Goal: Task Accomplishment & Management: Manage account settings

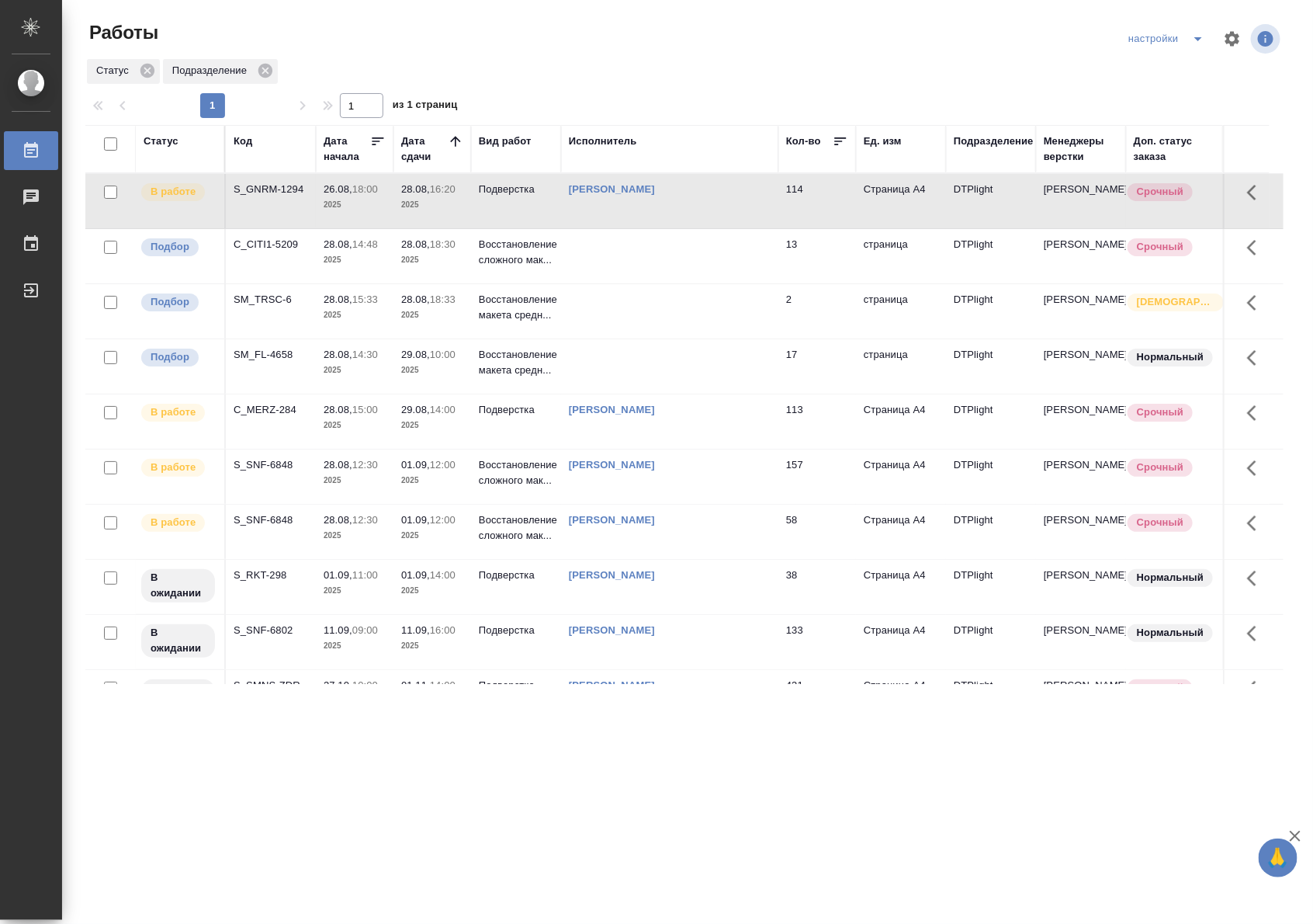
click at [437, 209] on p "2025" at bounding box center [432, 205] width 62 height 15
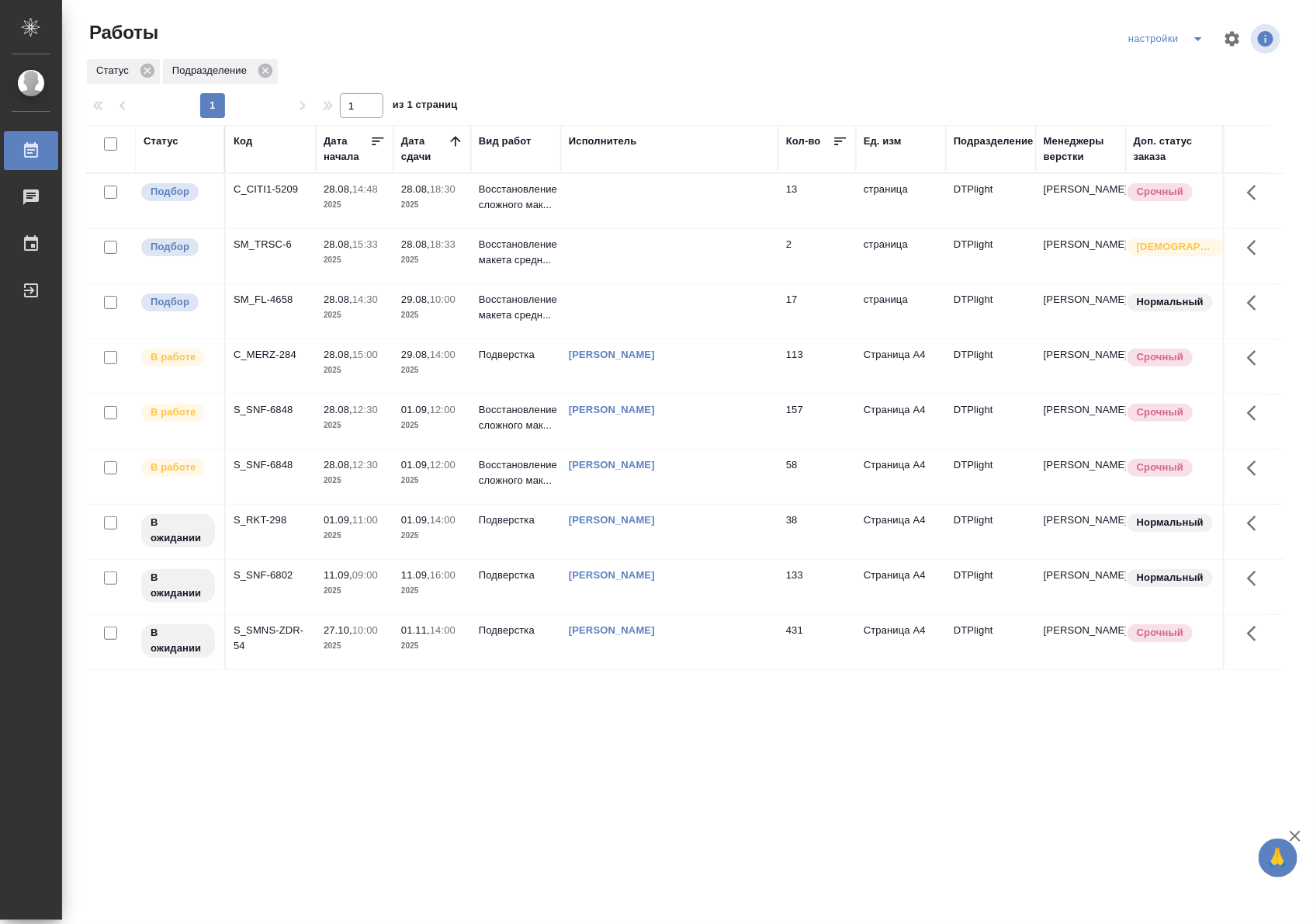
click at [904, 705] on div ".cls-1 fill:#fff; AWATERA Riianova Anna Работы 0 Чаты График Выйти Работы настр…" at bounding box center [656, 462] width 1313 height 924
click at [741, 372] on td "[PERSON_NAME]" at bounding box center [670, 366] width 217 height 54
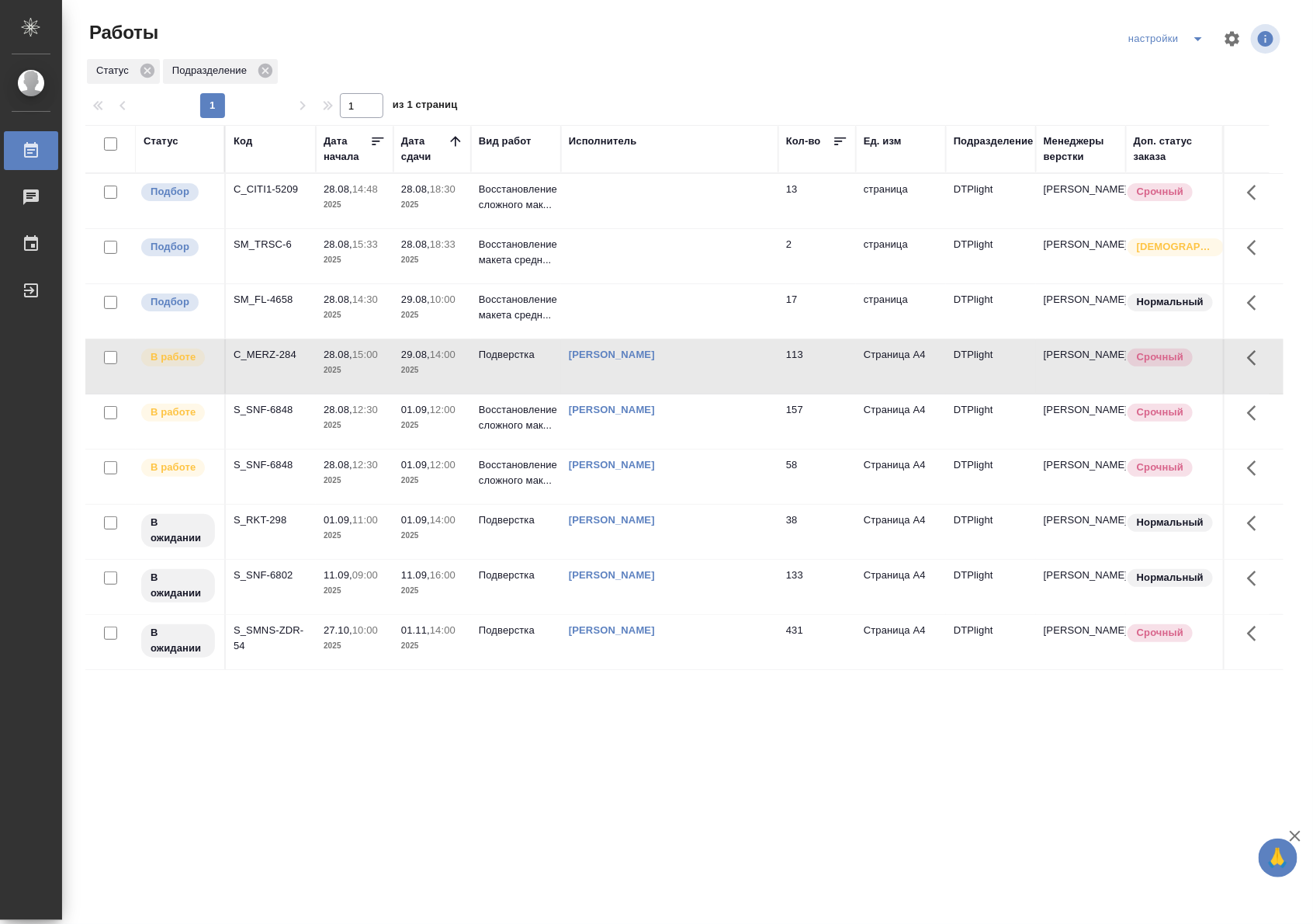
click at [741, 372] on td "[PERSON_NAME]" at bounding box center [670, 366] width 217 height 54
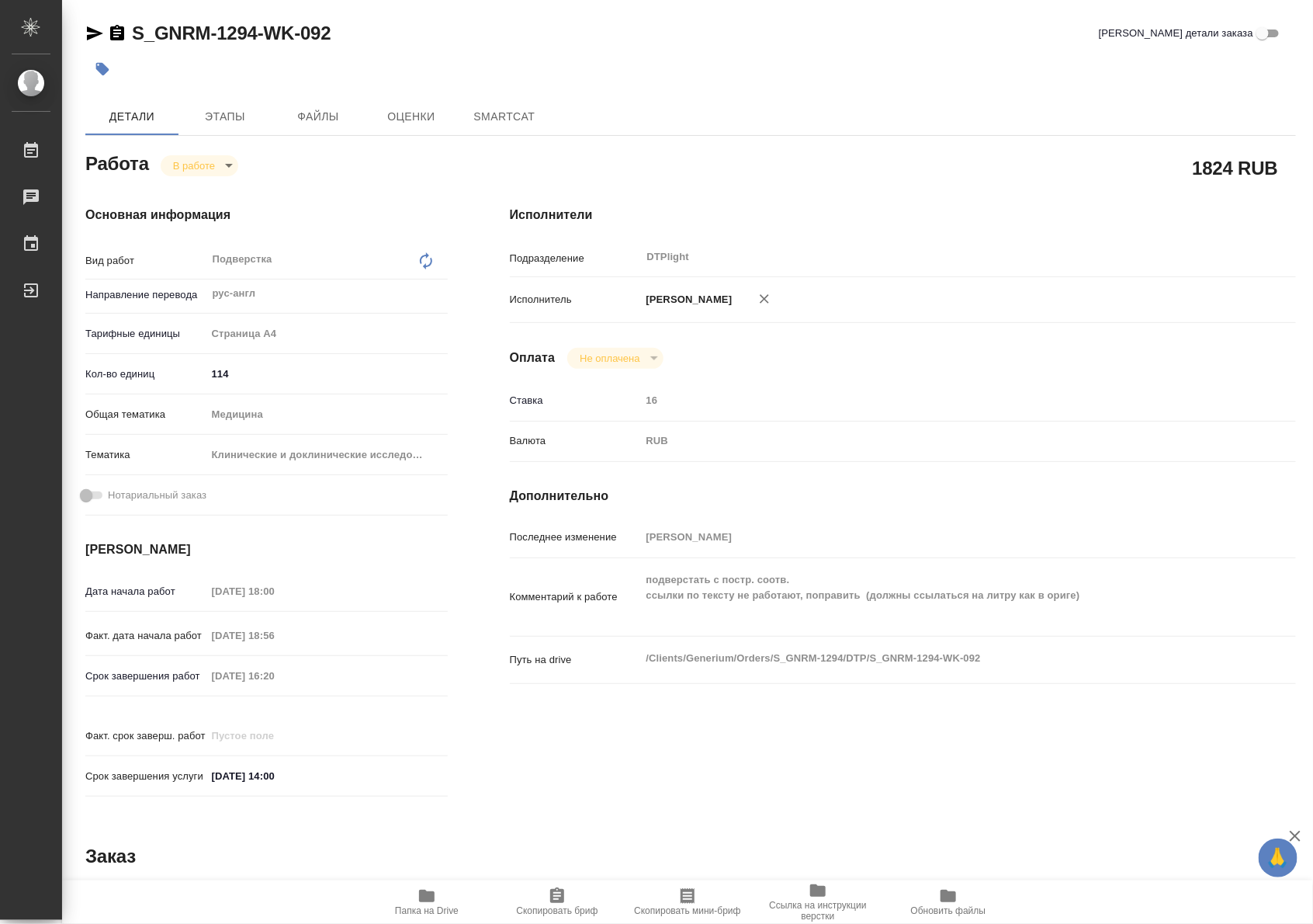
type textarea "x"
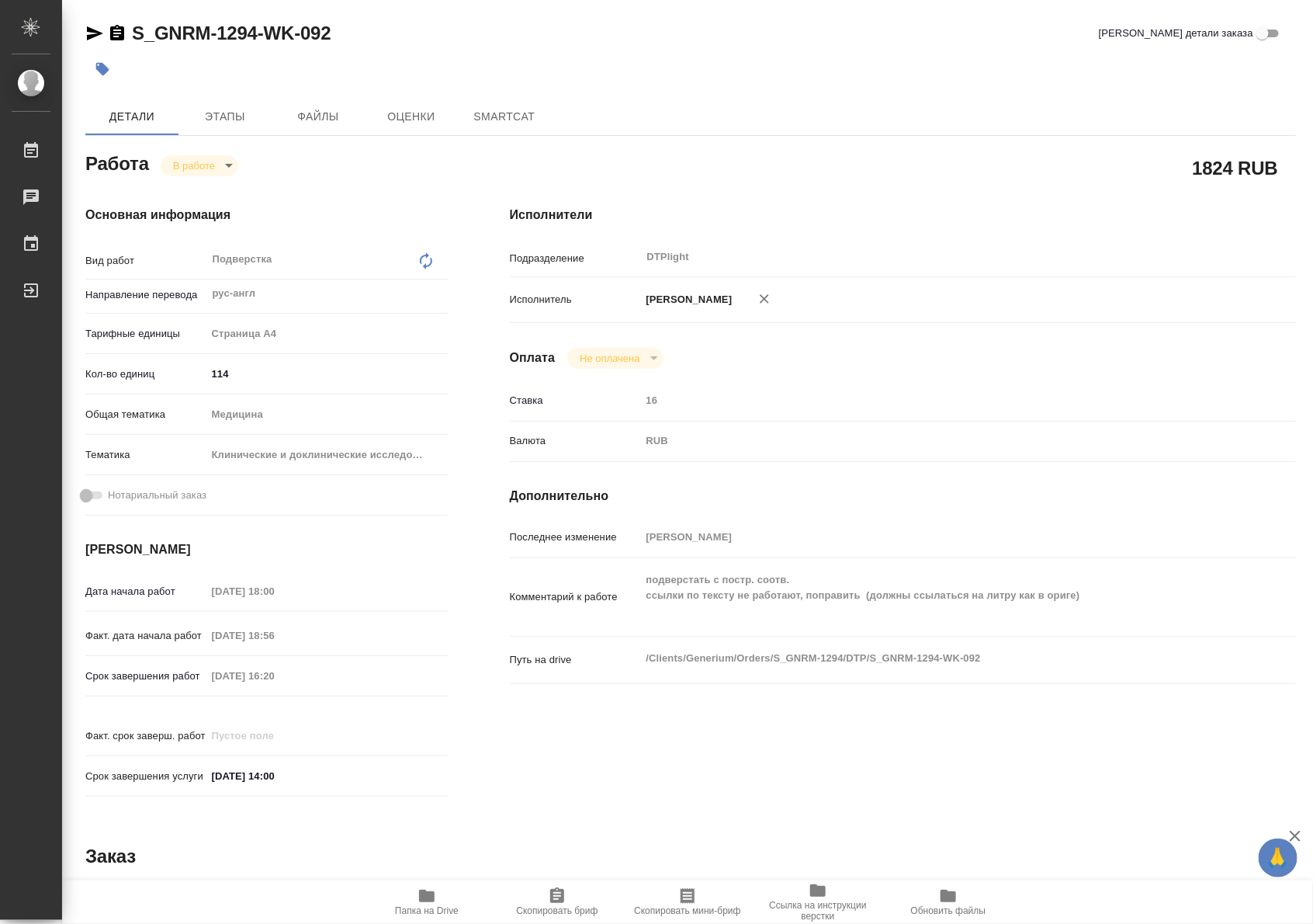
type textarea "x"
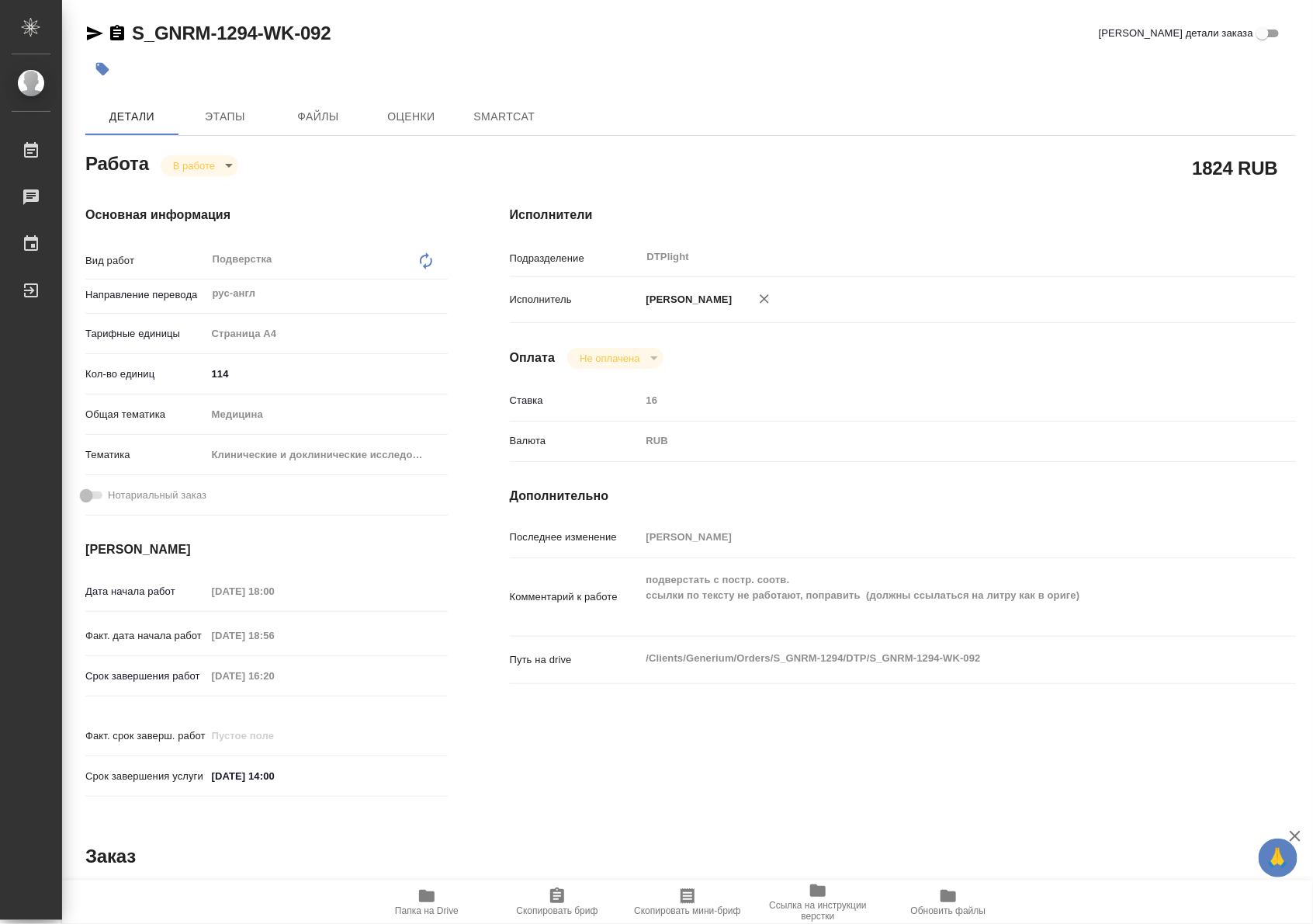
type textarea "x"
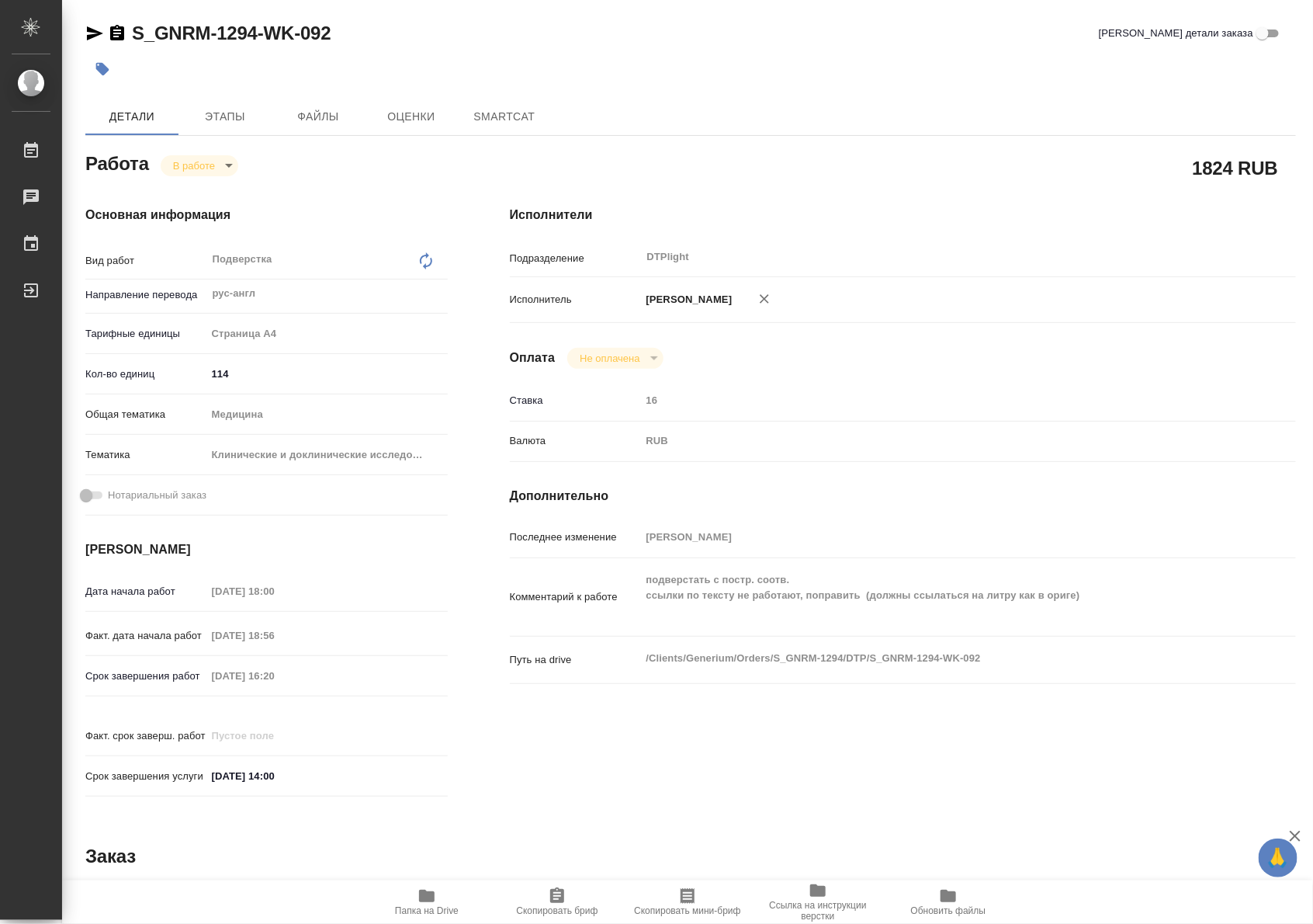
type textarea "x"
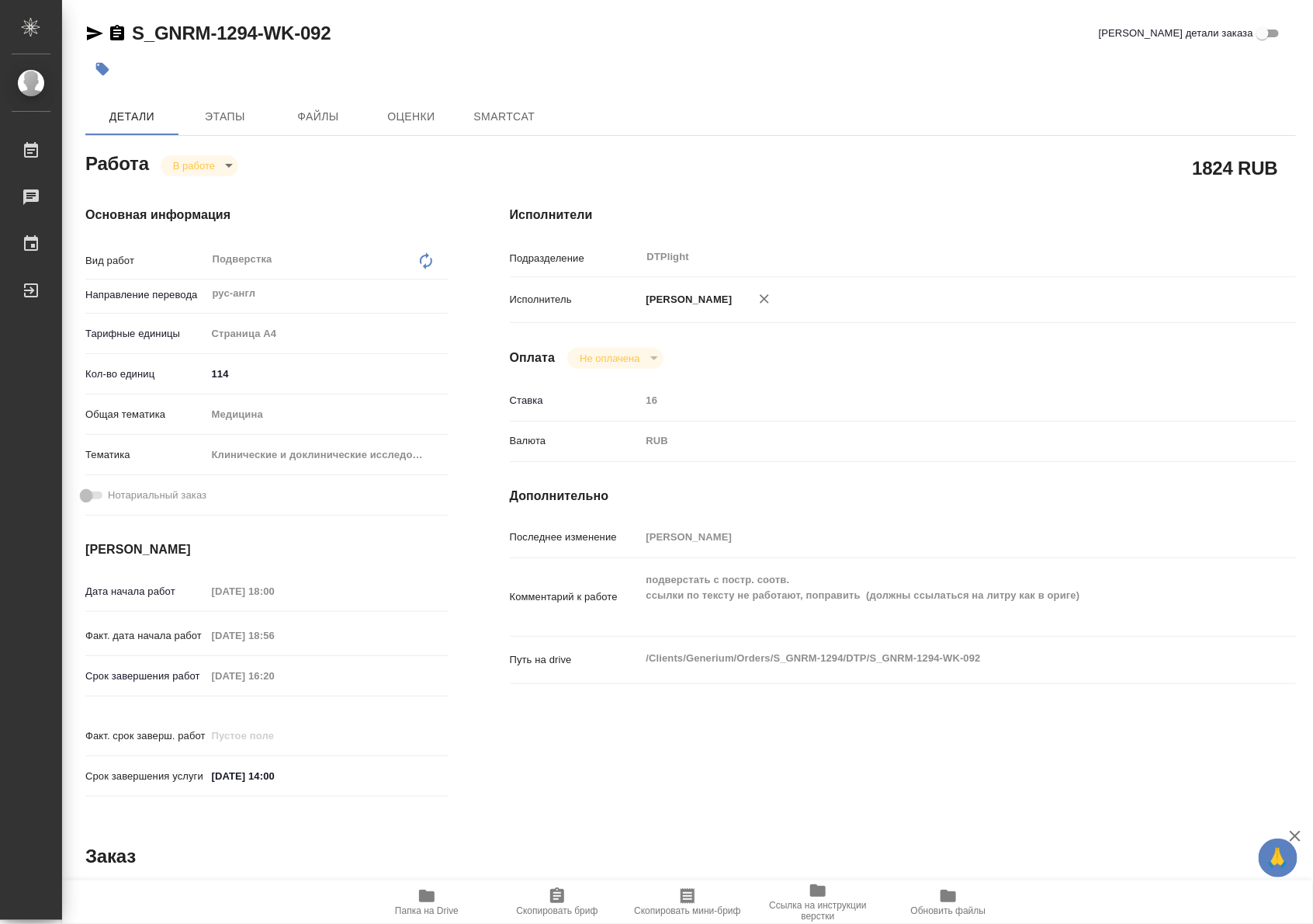
type textarea "x"
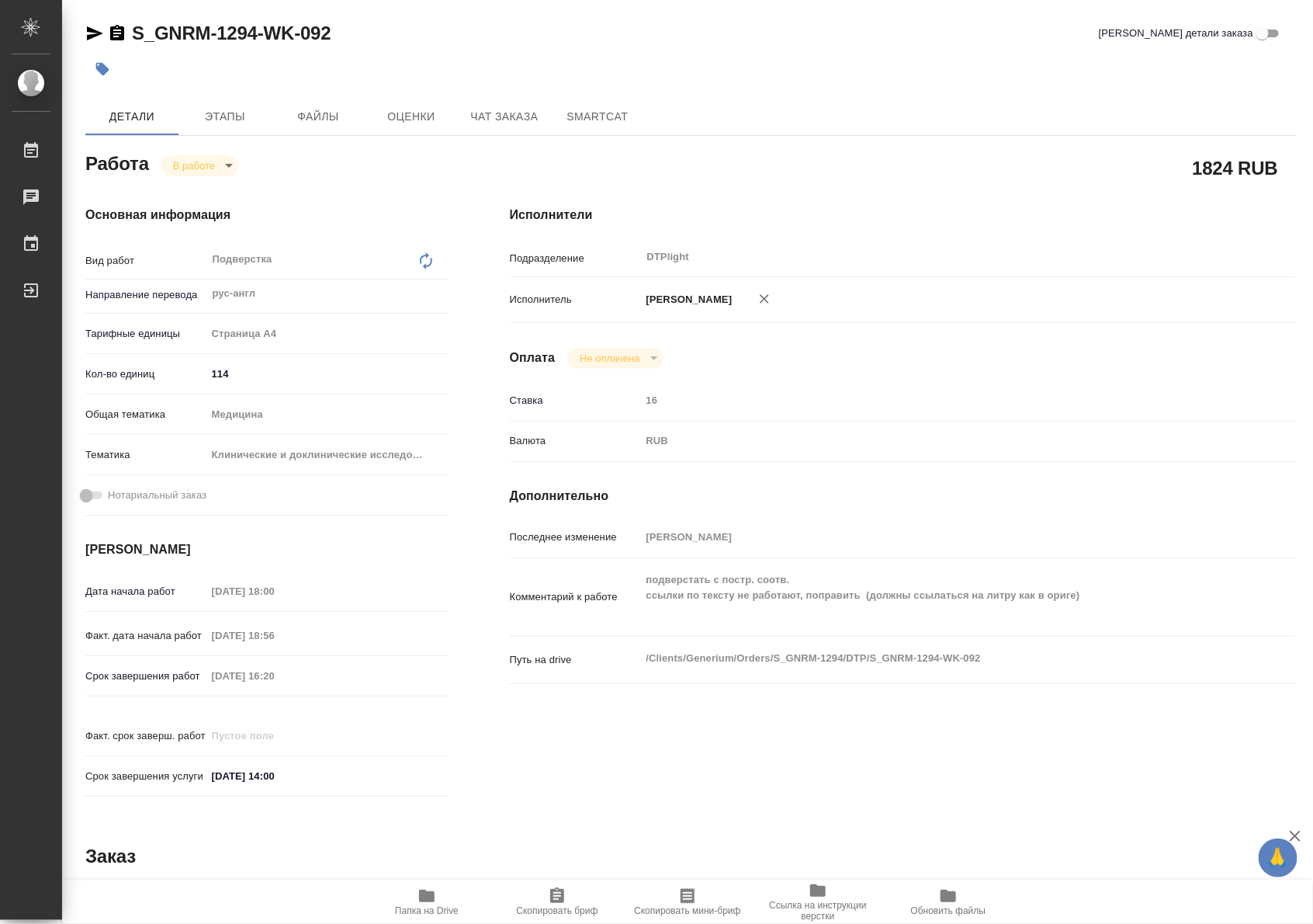
type textarea "x"
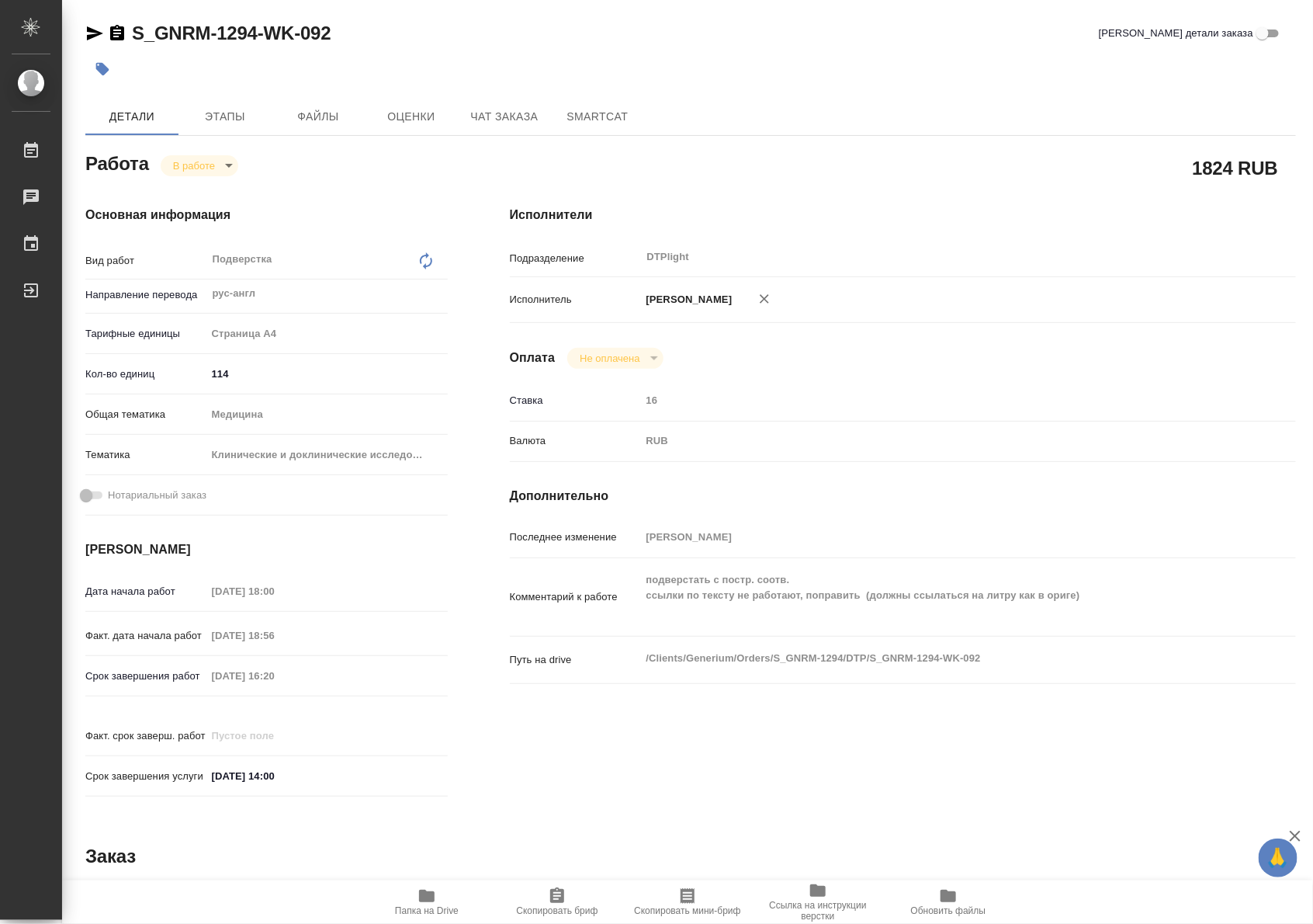
type textarea "x"
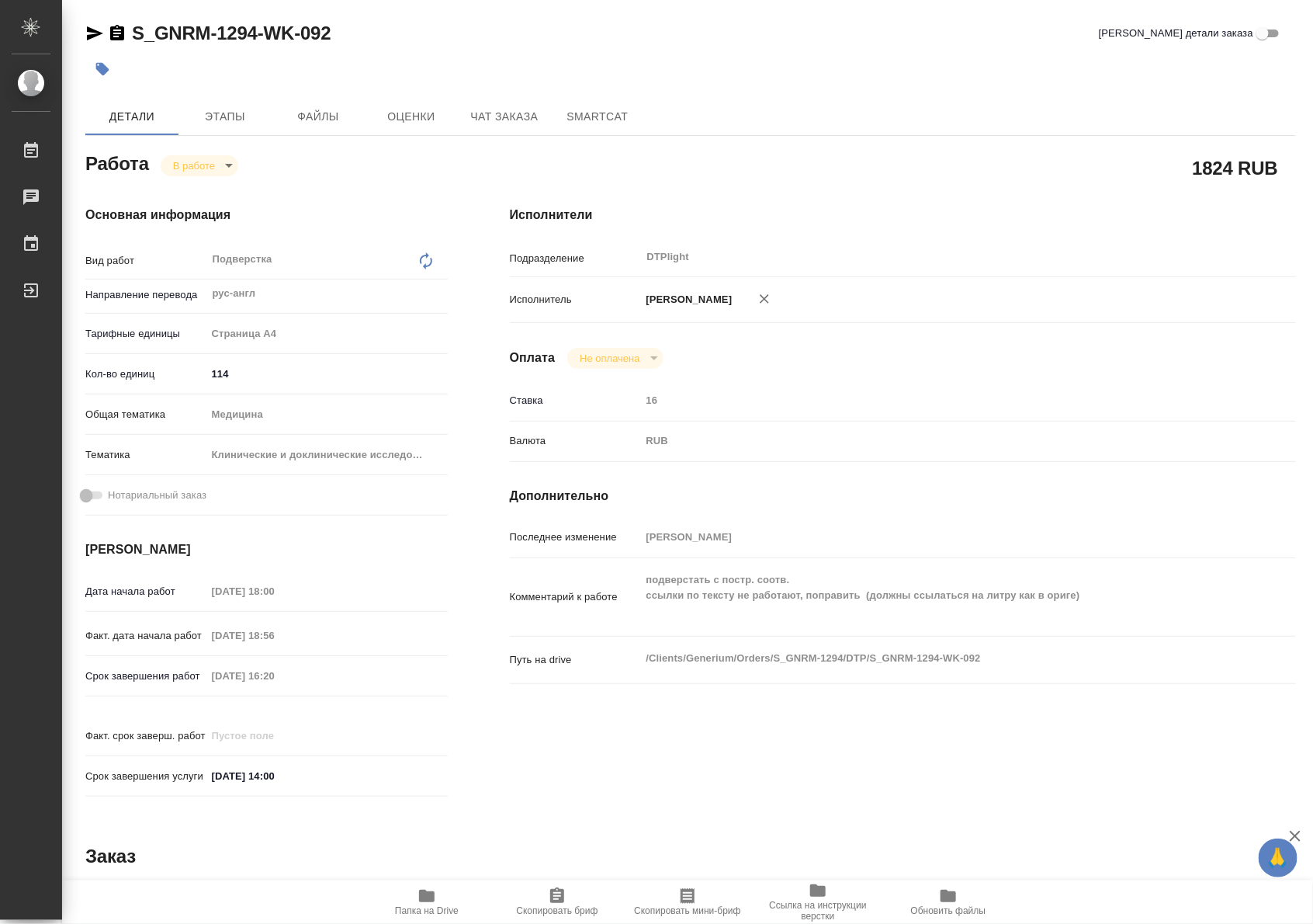
click at [442, 906] on span "Папка на Drive" at bounding box center [427, 910] width 64 height 11
click at [211, 173] on body "🙏 .cls-1 fill:#fff; AWATERA Riianova Anna Работы 0 Чаты График Выйти S_GNRM-129…" at bounding box center [656, 462] width 1313 height 924
click at [207, 199] on button "Выполнен" at bounding box center [201, 191] width 57 height 17
type textarea "x"
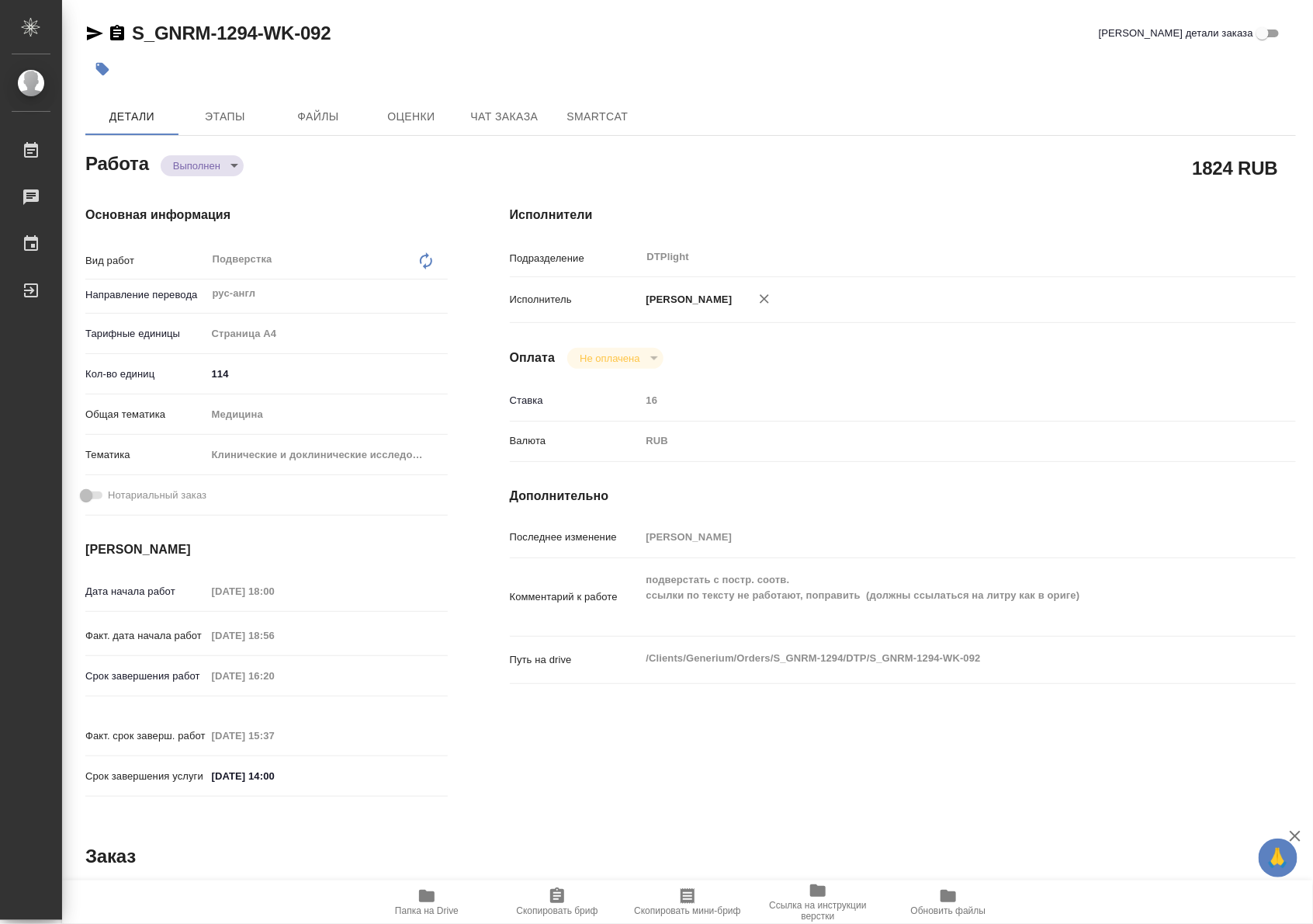
type textarea "x"
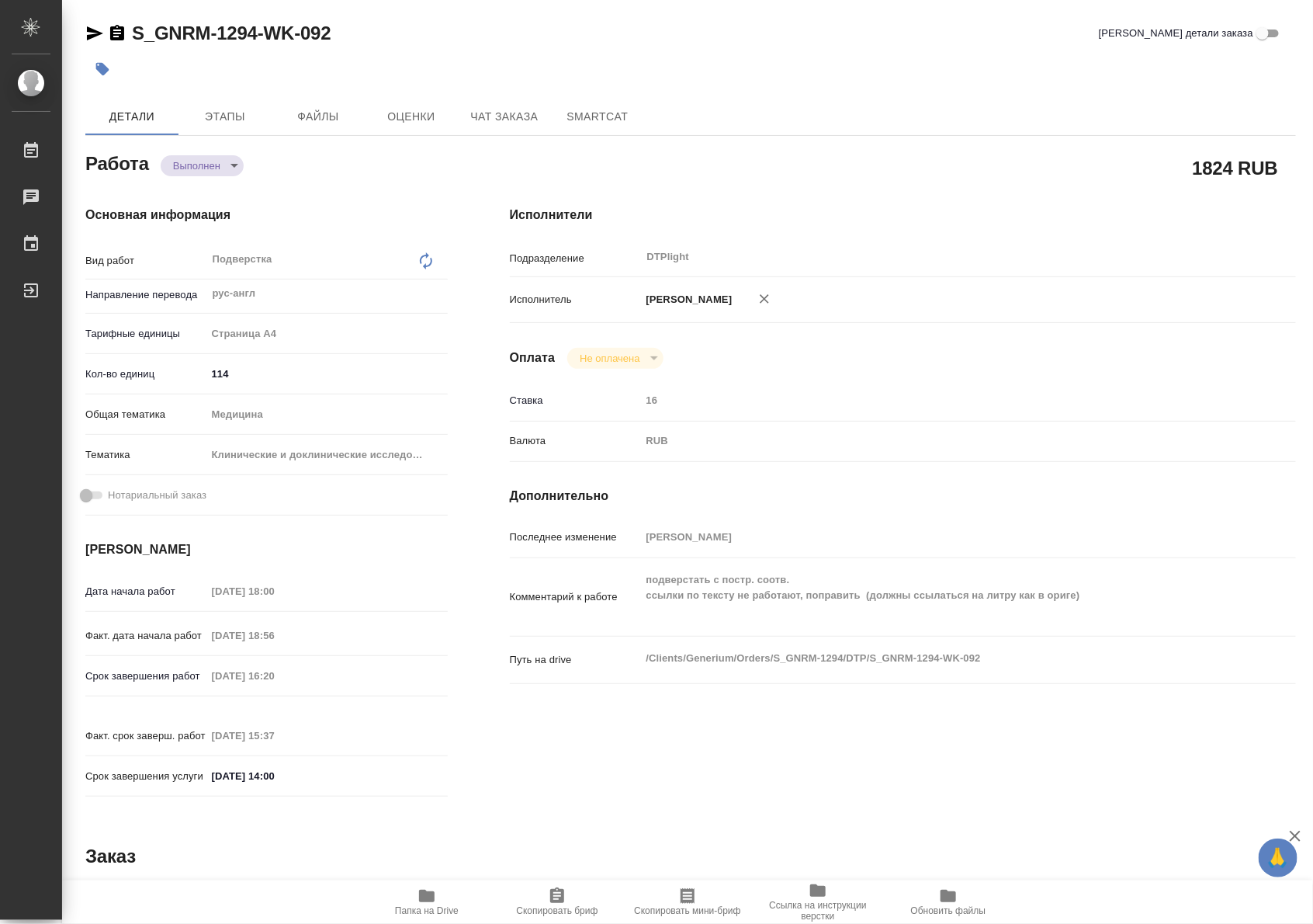
type textarea "x"
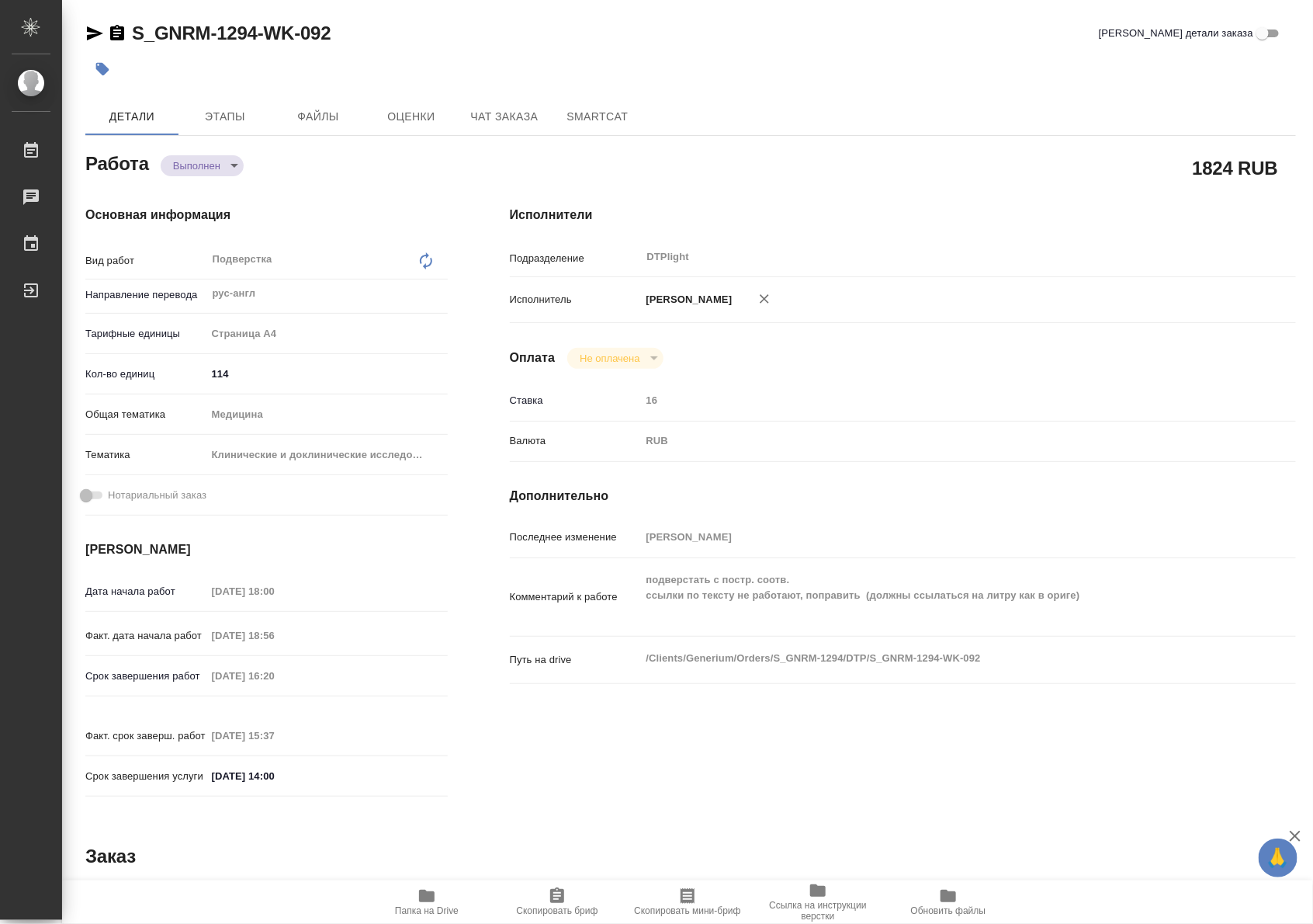
type textarea "x"
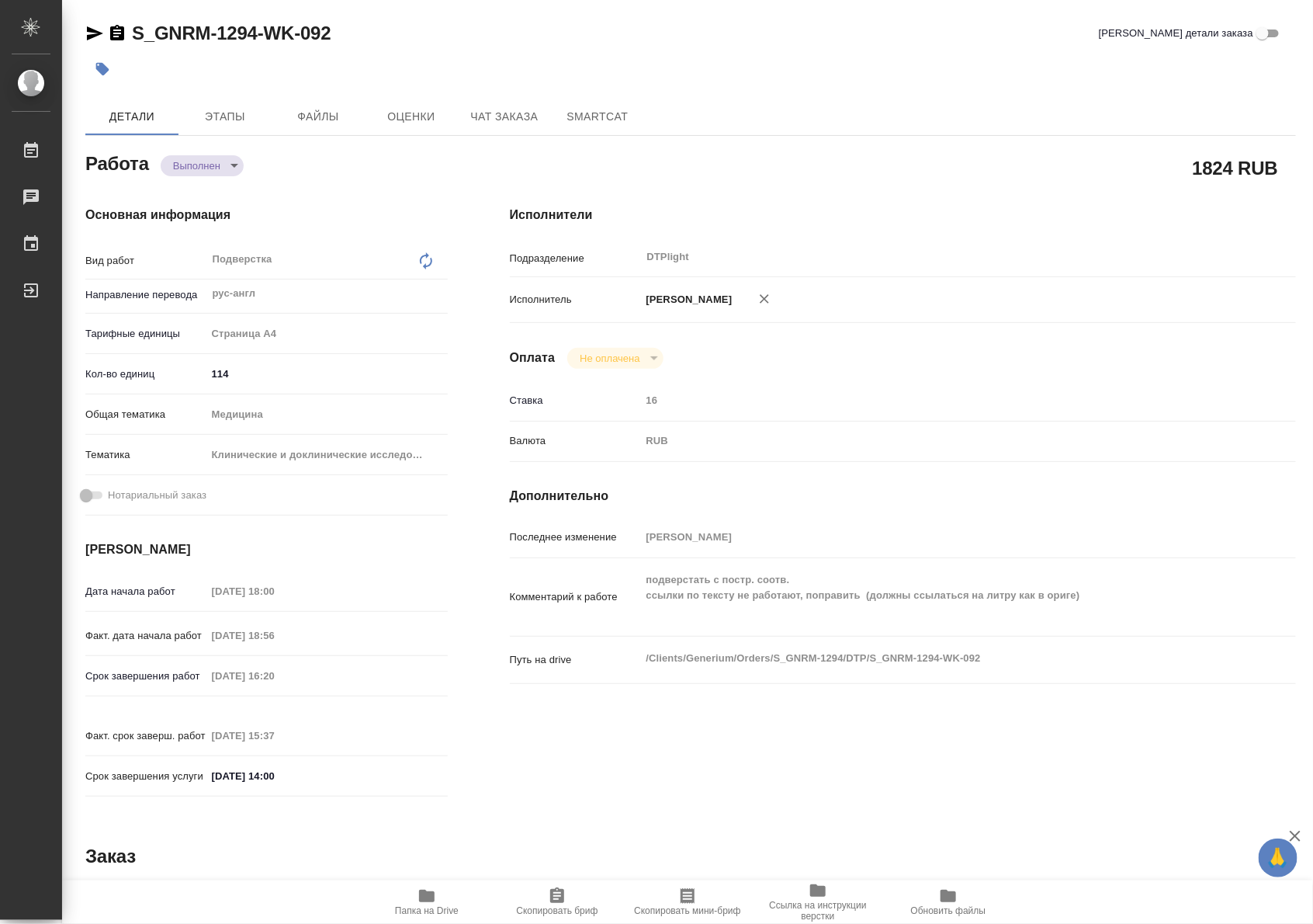
type textarea "x"
click at [498, 124] on span "Чат заказа" at bounding box center [504, 117] width 74 height 19
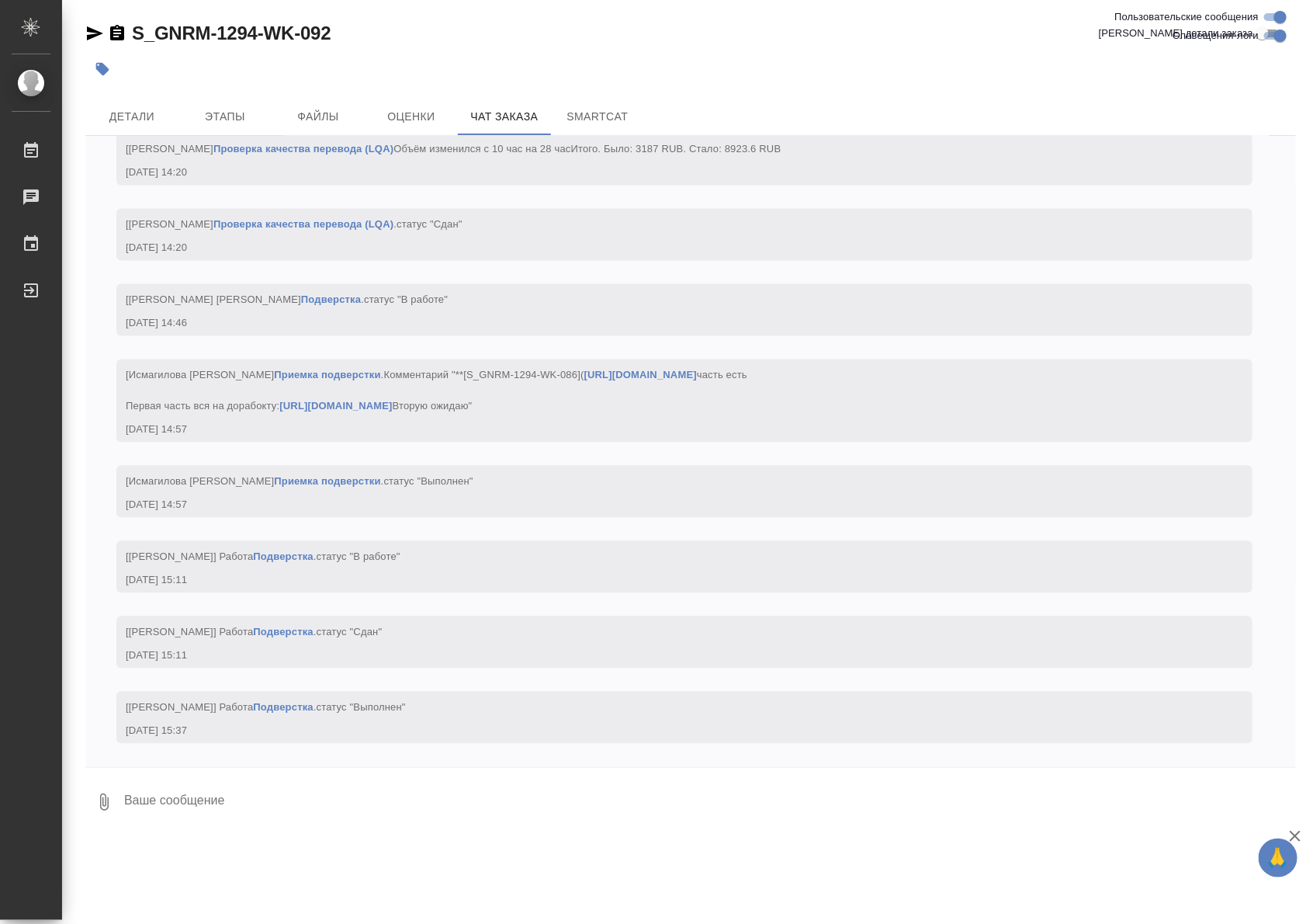
scroll to position [165363, 0]
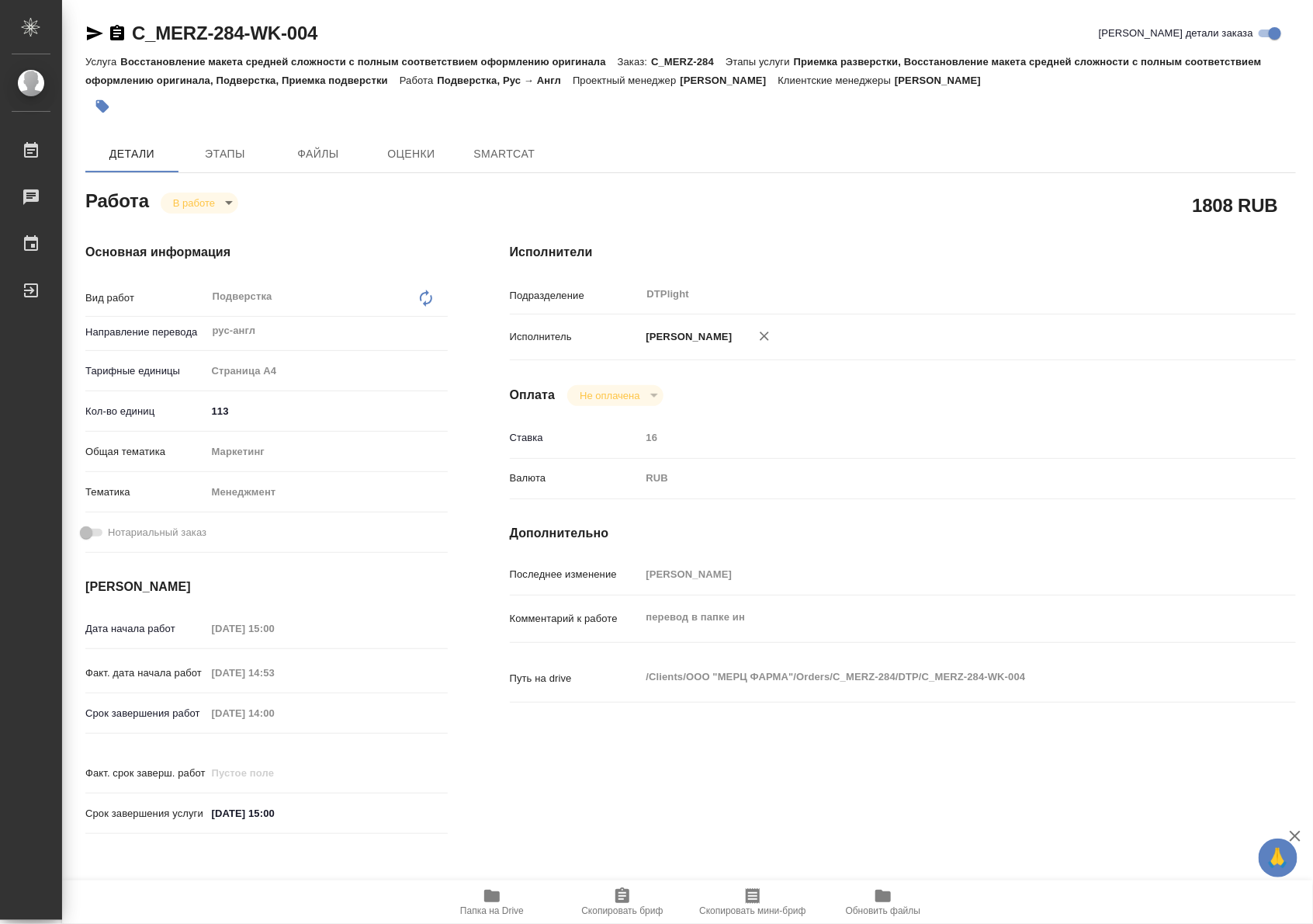
type textarea "x"
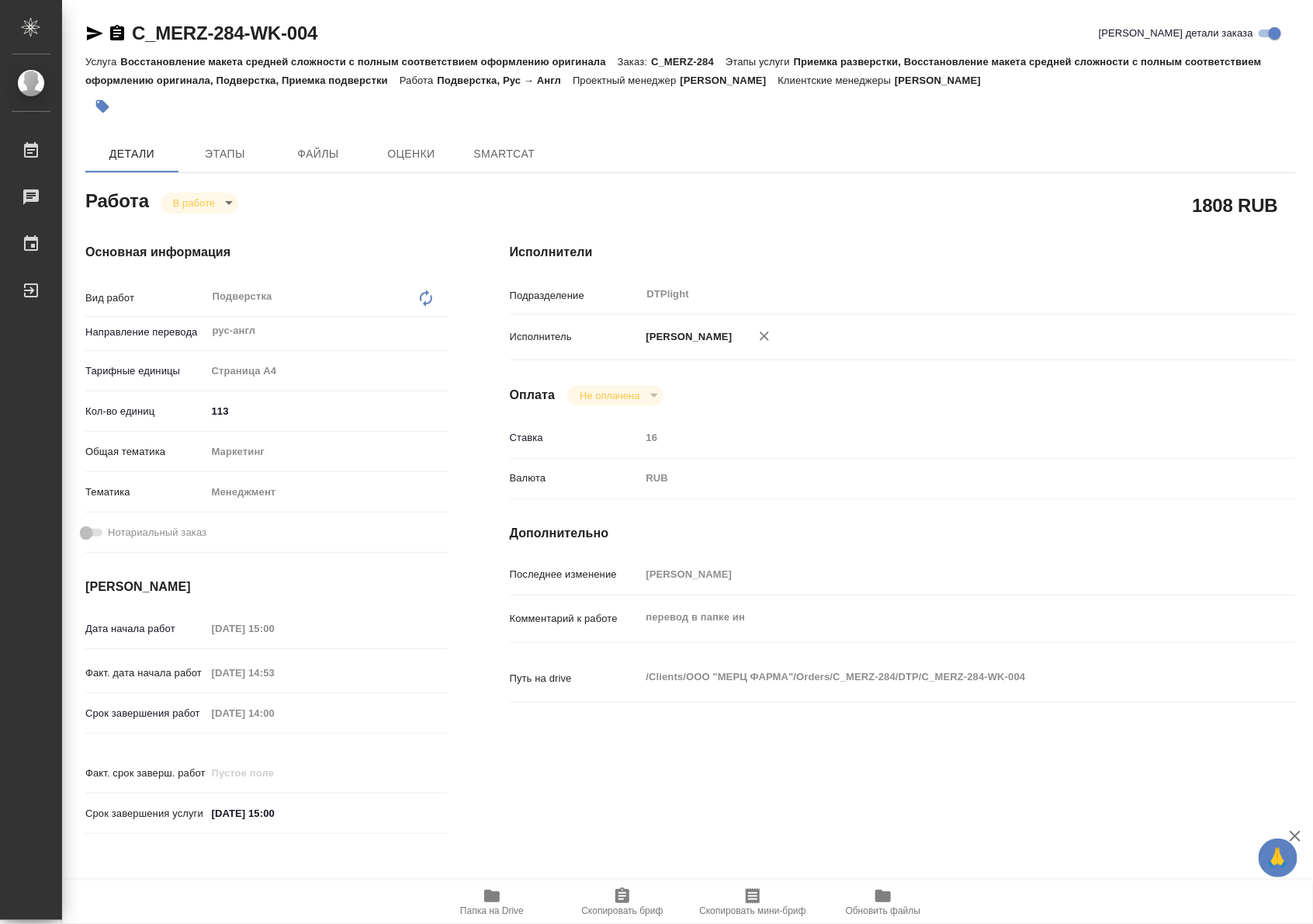
type textarea "x"
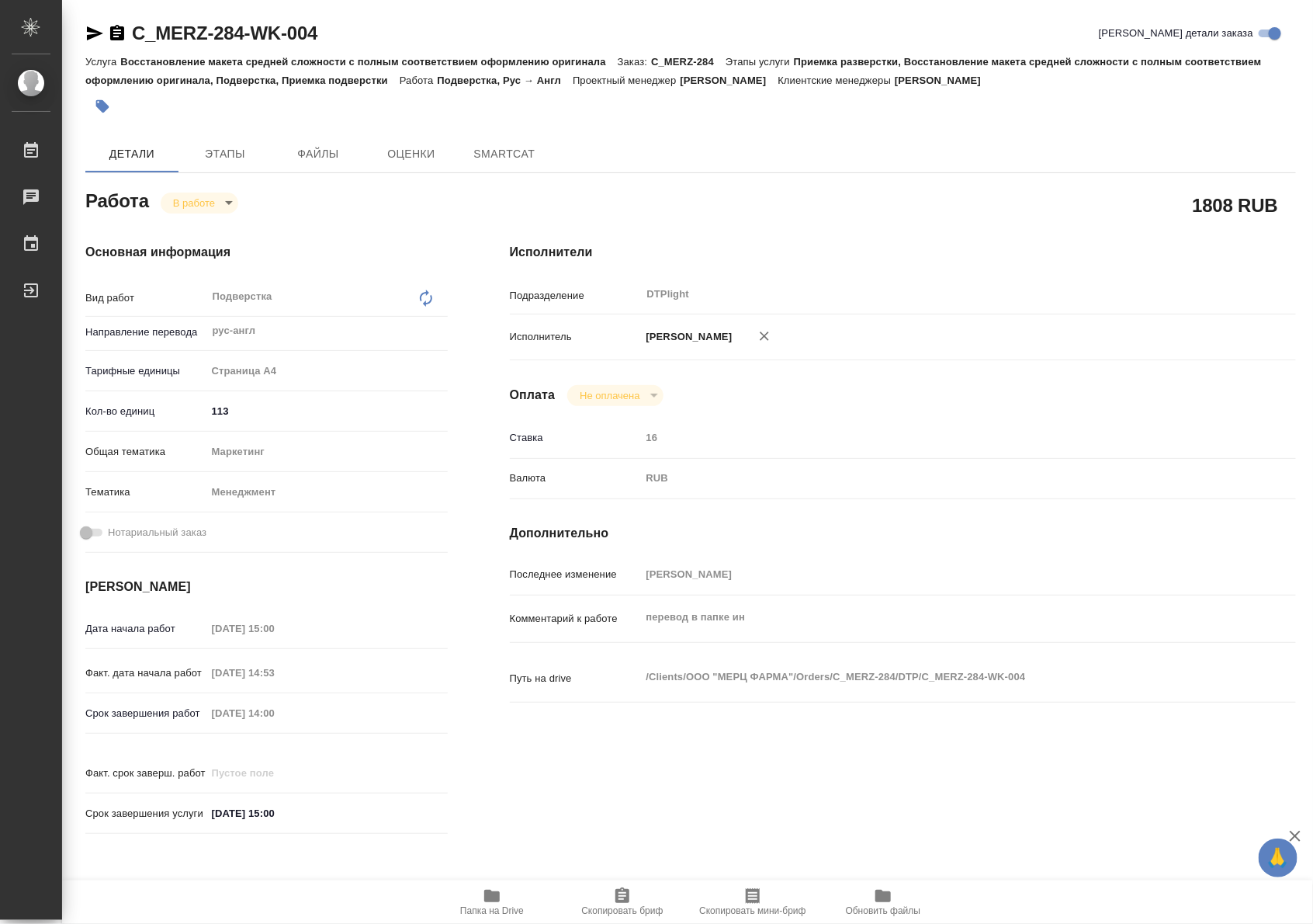
type textarea "x"
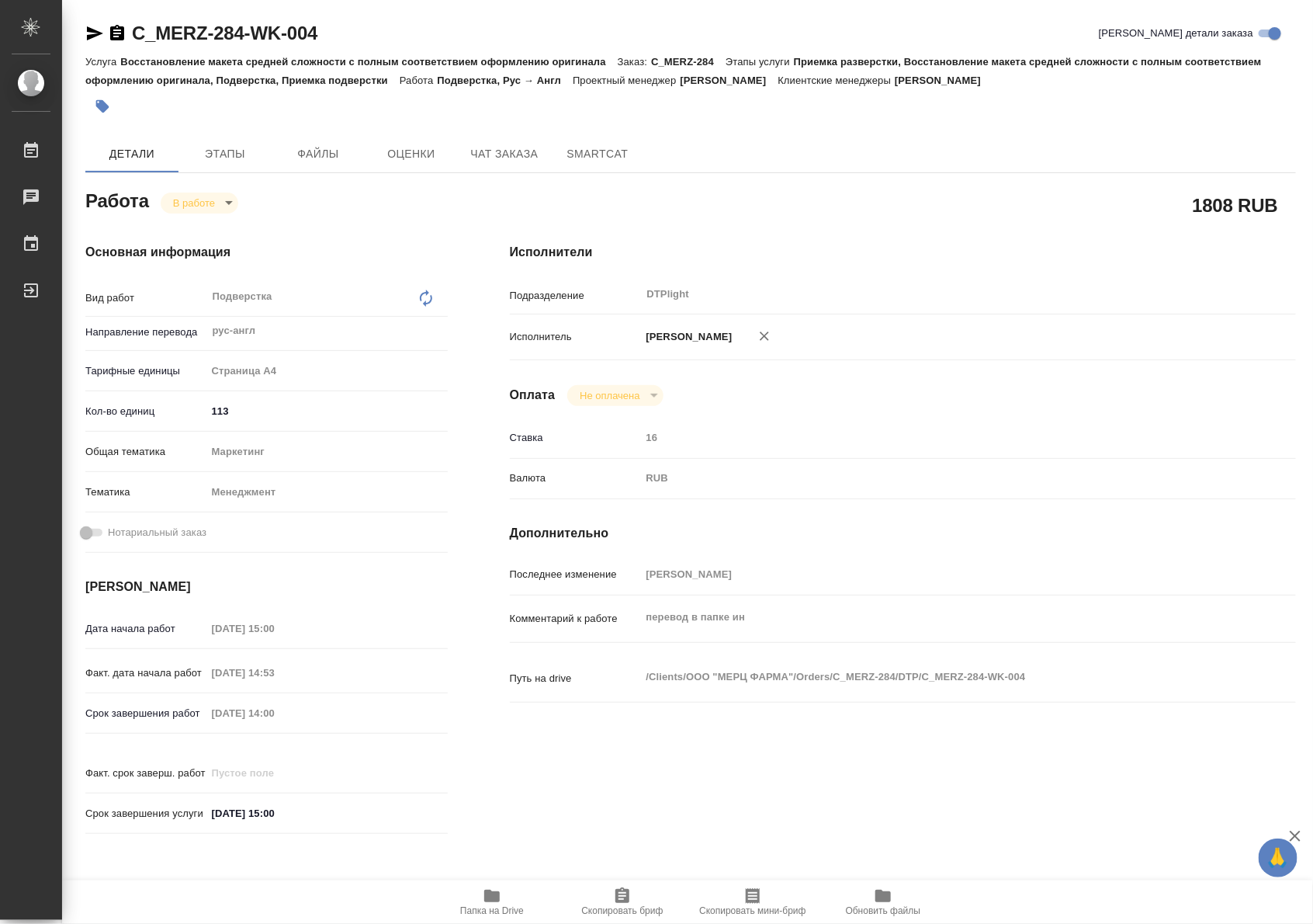
type textarea "x"
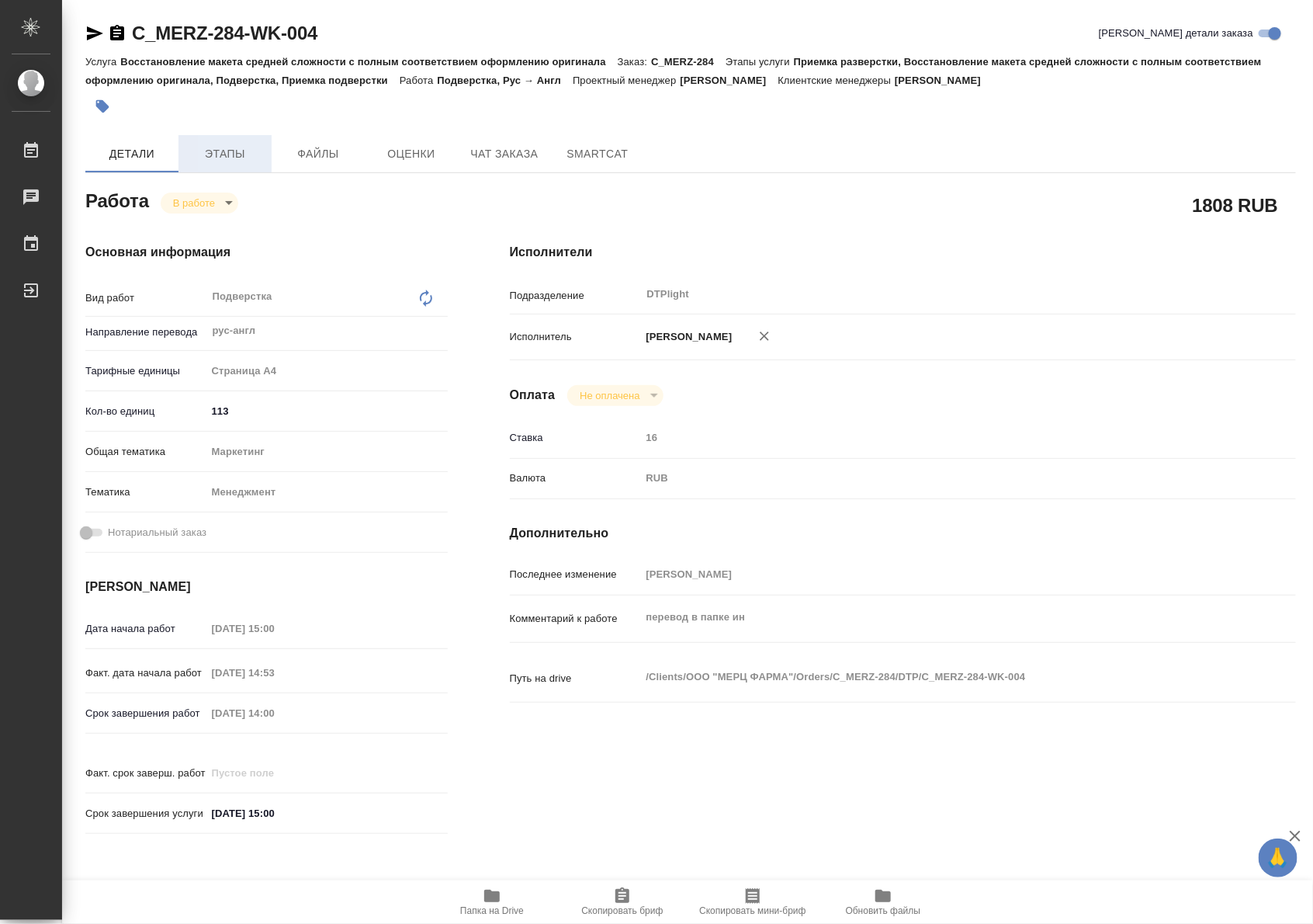
click at [237, 161] on span "Этапы" at bounding box center [225, 154] width 74 height 19
type textarea "x"
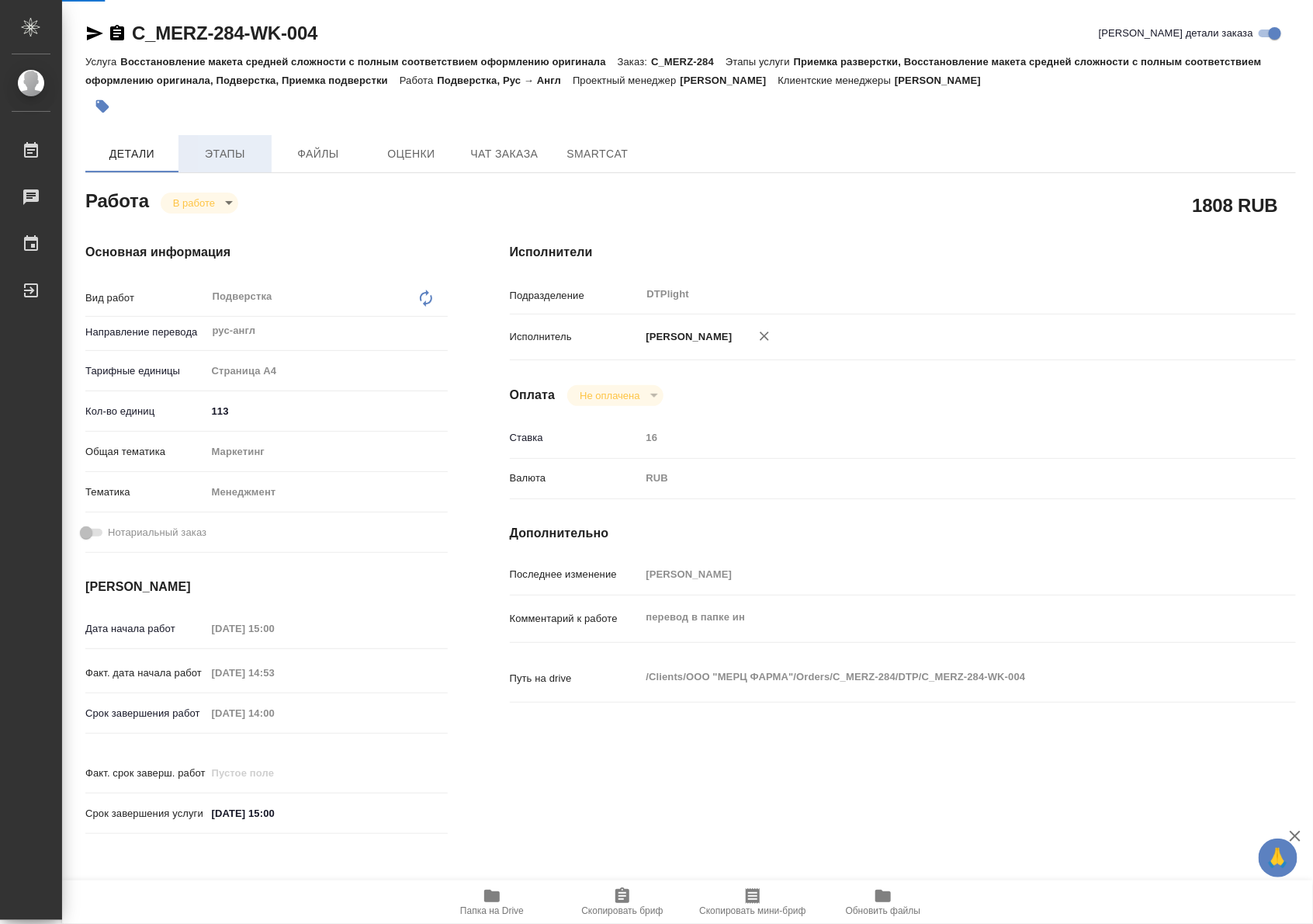
type textarea "x"
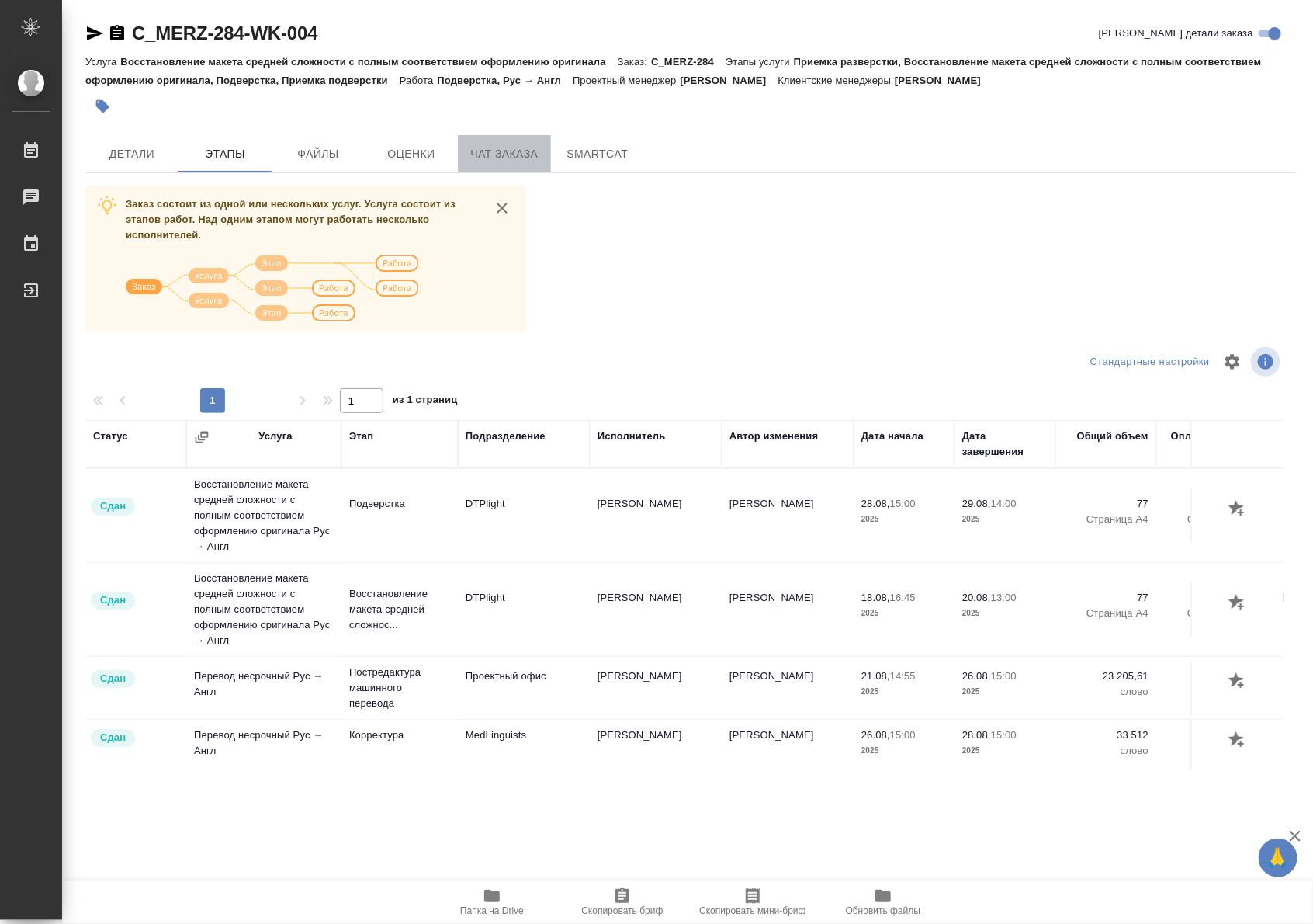
click at [479, 157] on span "Чат заказа" at bounding box center [504, 154] width 74 height 19
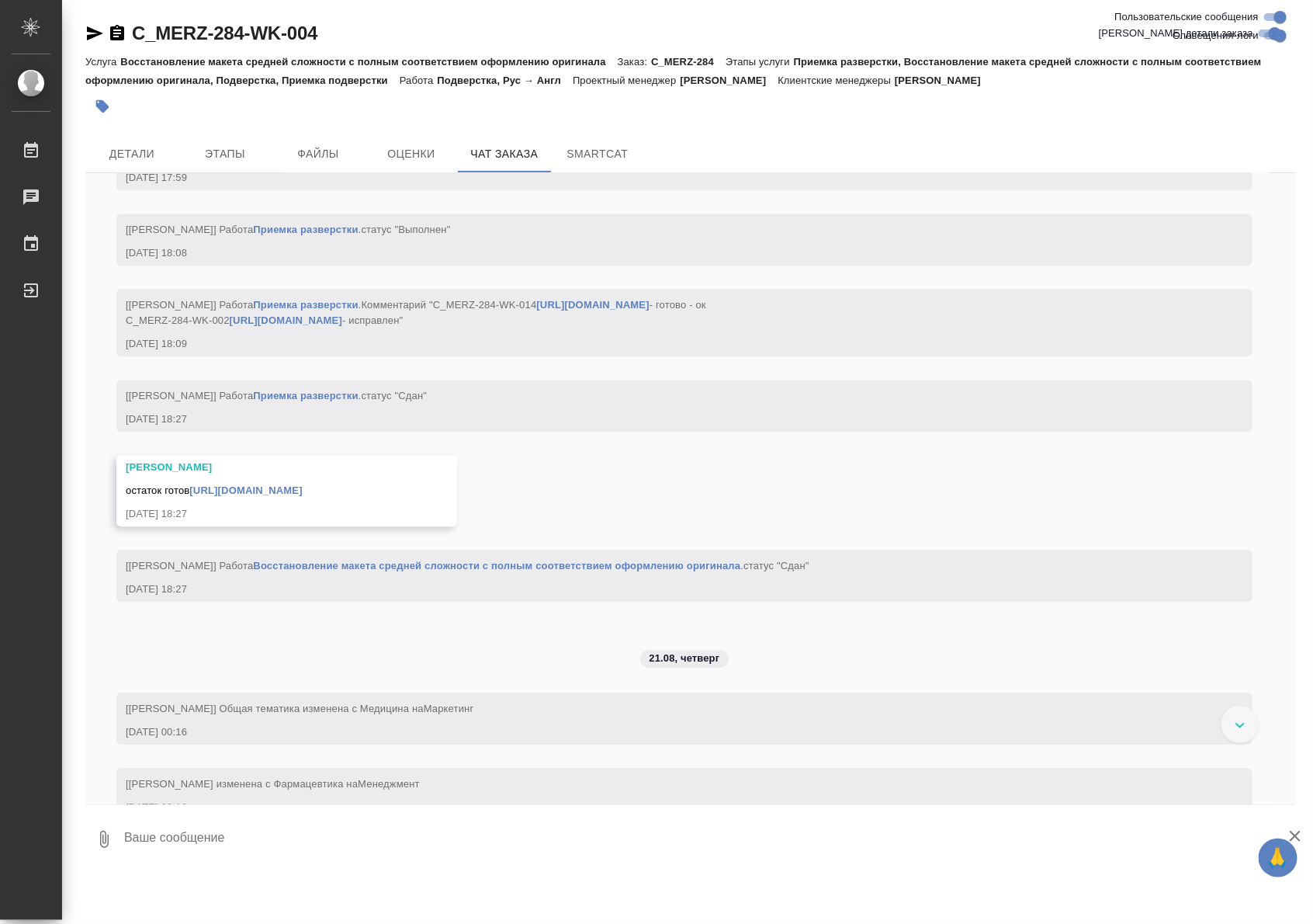
scroll to position [6974, 0]
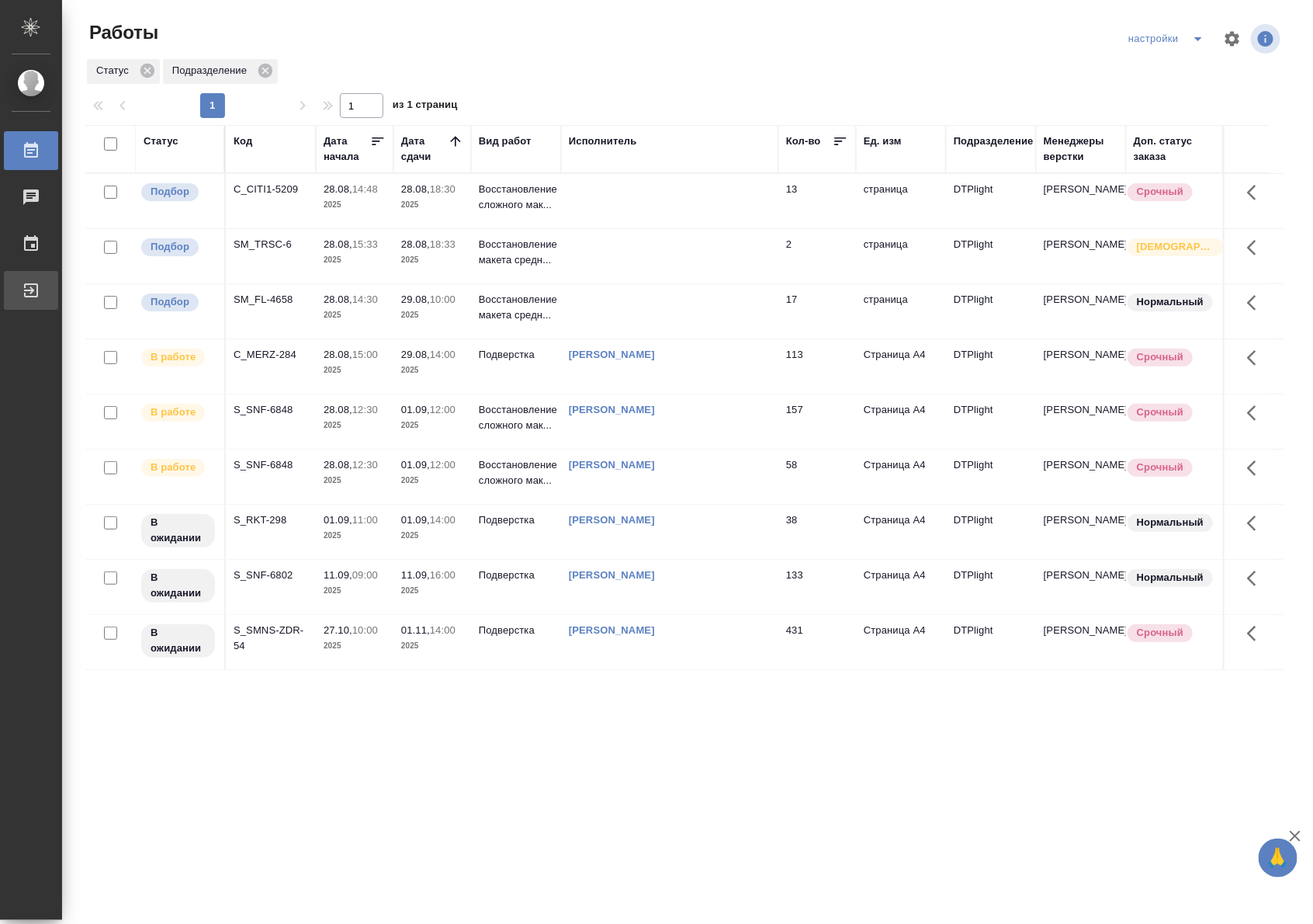
click at [19, 288] on div "Выйти" at bounding box center [11, 290] width 39 height 23
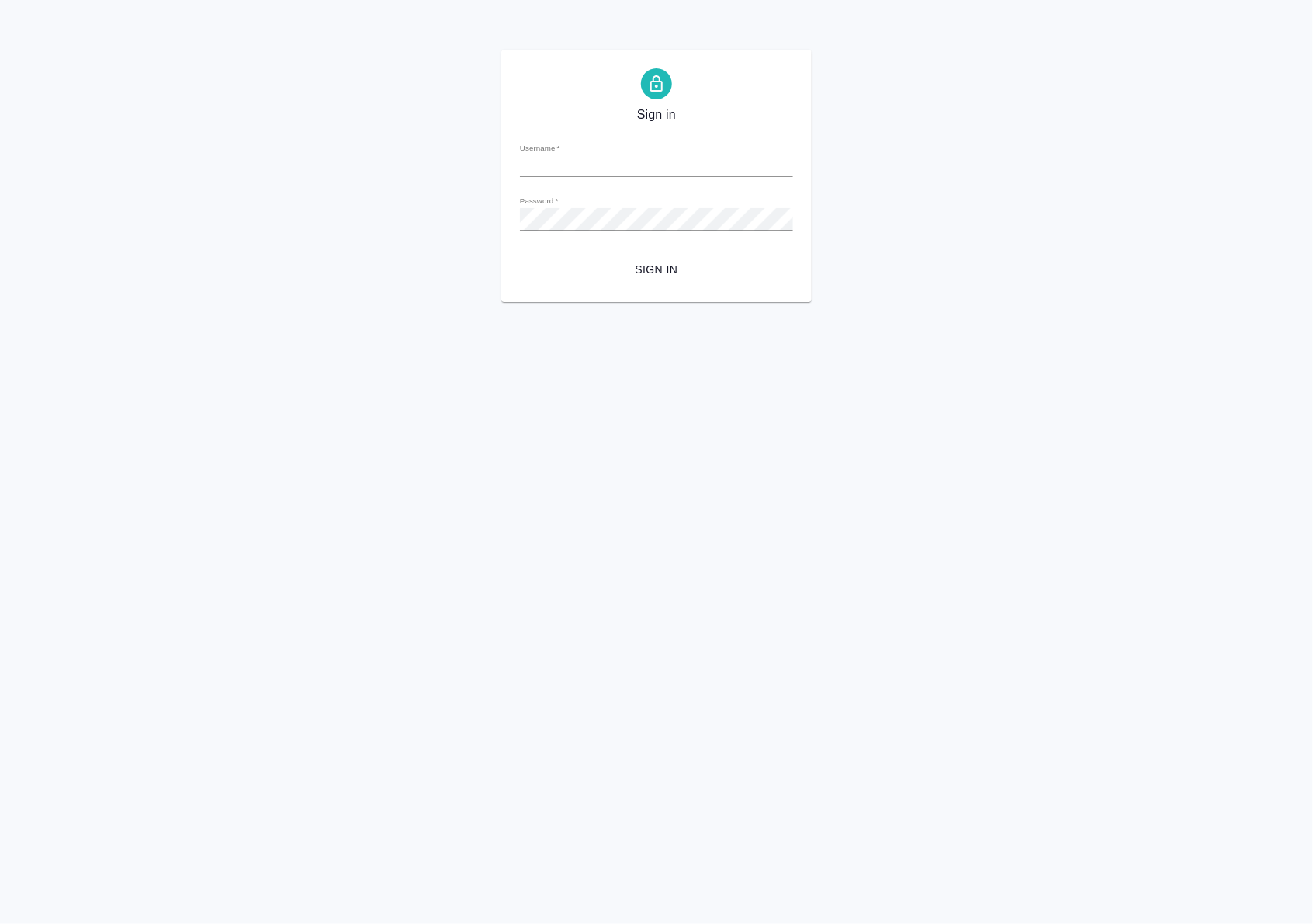
type input "[EMAIL_ADDRESS][DOMAIN_NAME]"
click at [630, 266] on span "Sign in" at bounding box center [656, 269] width 249 height 19
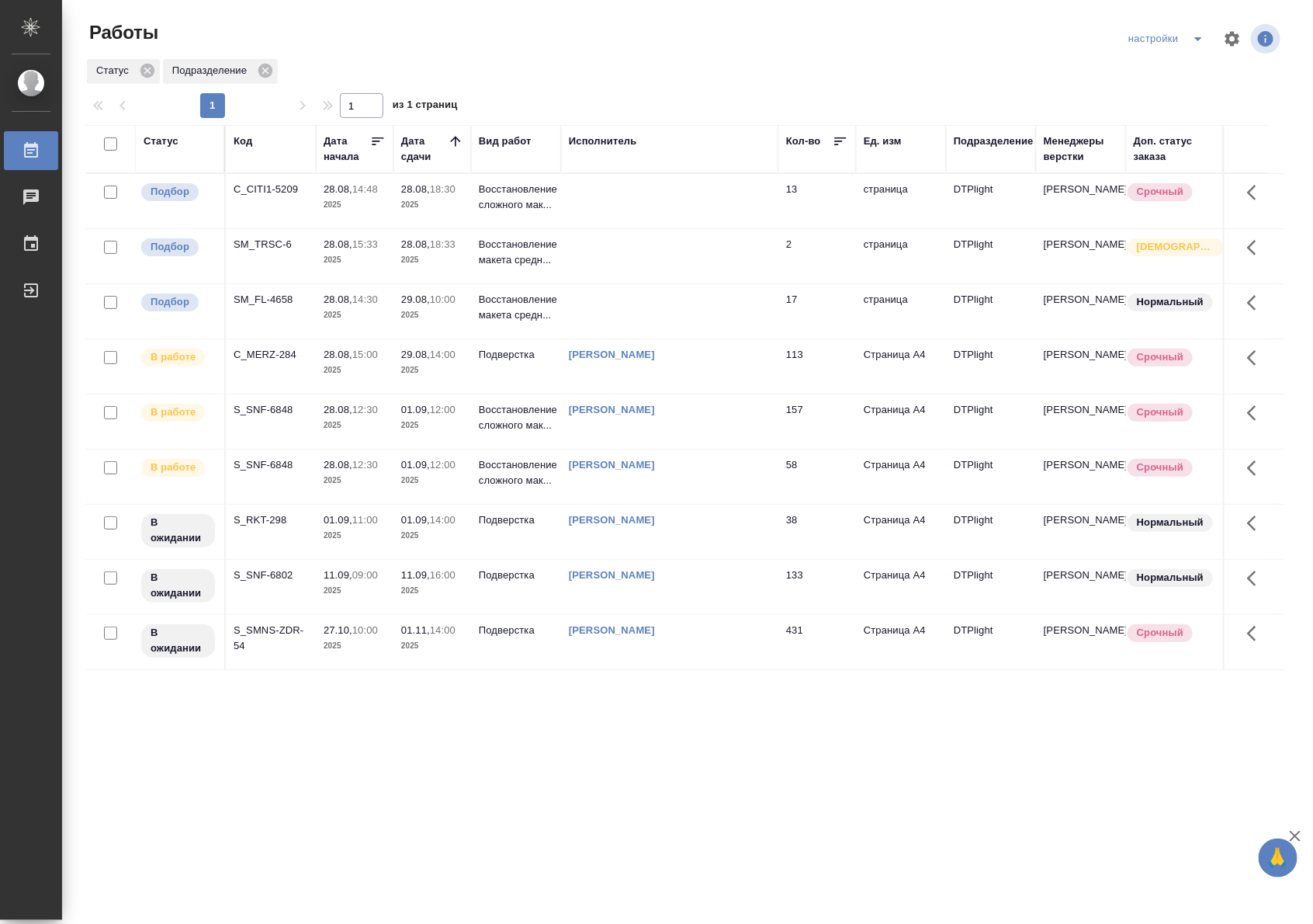
click at [780, 754] on div ".cls-1 fill:#fff; AWATERA [GEOGRAPHIC_DATA] [PERSON_NAME] Работы Чаты График Вы…" at bounding box center [656, 462] width 1313 height 924
